Goal: Information Seeking & Learning: Learn about a topic

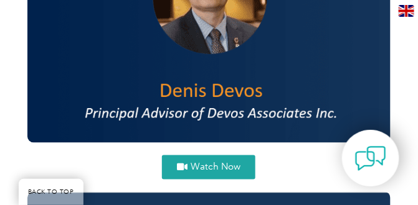
scroll to position [5293, 0]
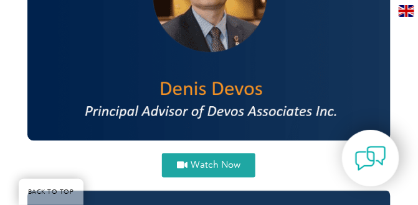
click at [210, 163] on span "Watch Now" at bounding box center [216, 165] width 50 height 9
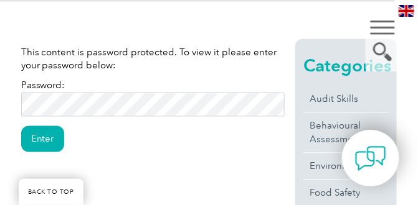
scroll to position [374, 0]
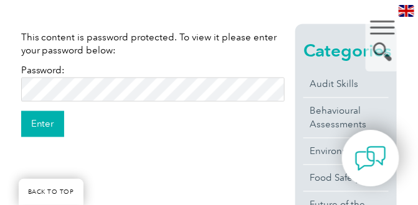
click at [51, 128] on input "Enter" at bounding box center [42, 124] width 43 height 26
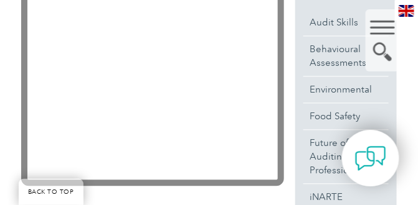
scroll to position [404, 0]
